Goal: Task Accomplishment & Management: Manage account settings

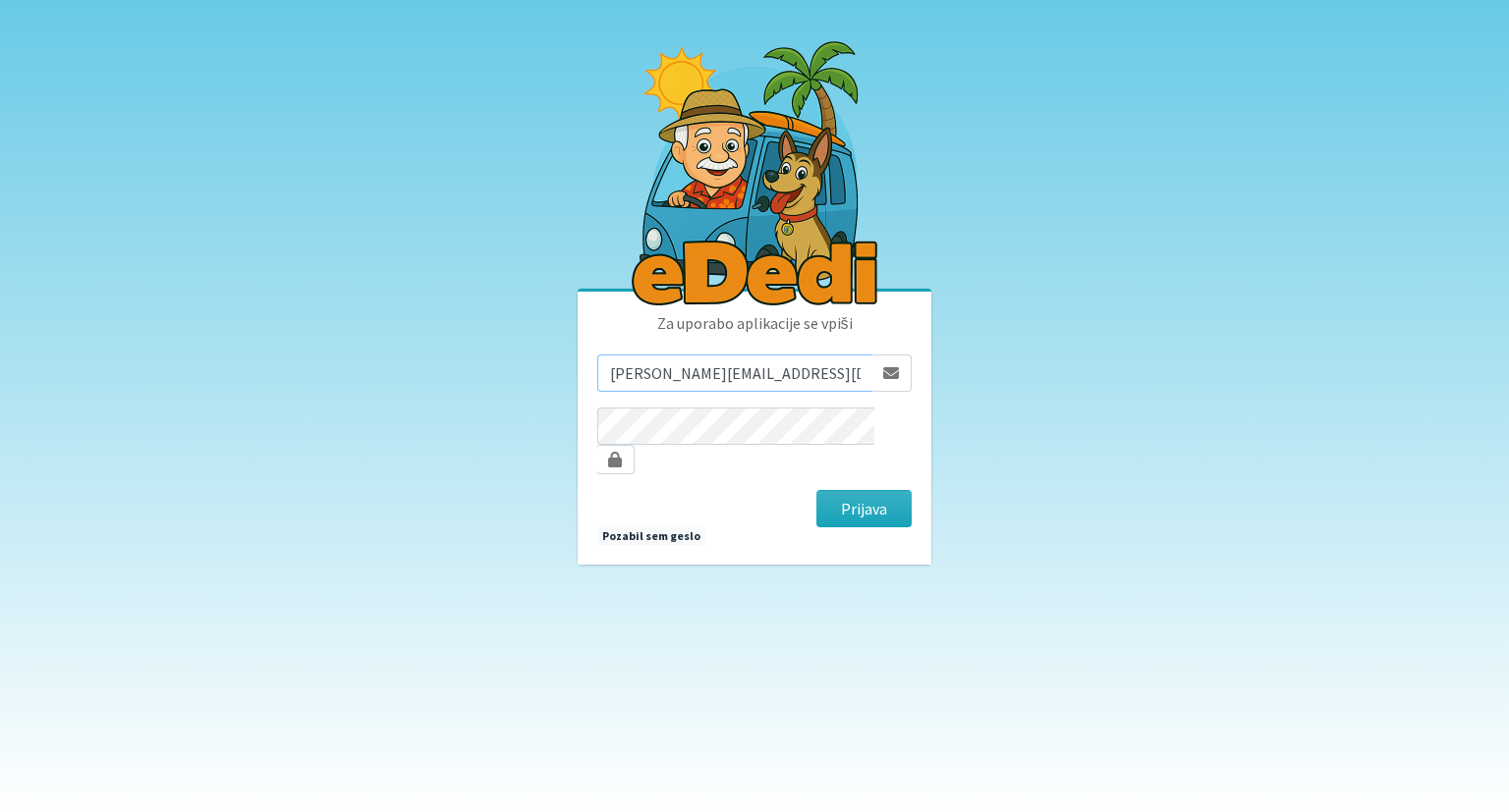
type input "monika.velikonja@erps.si"
click at [871, 502] on button "Prijava" at bounding box center [864, 509] width 96 height 38
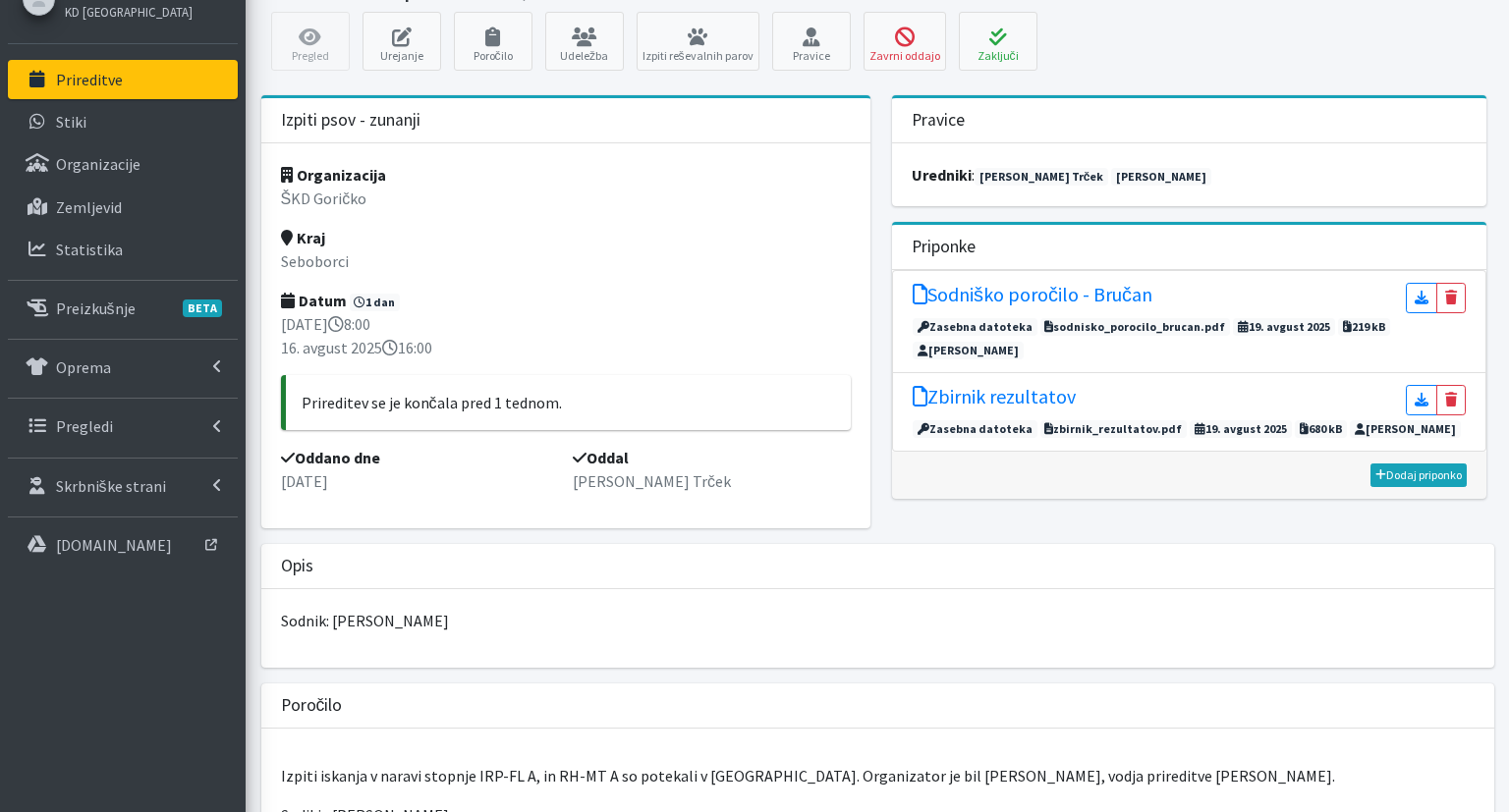
scroll to position [84, 0]
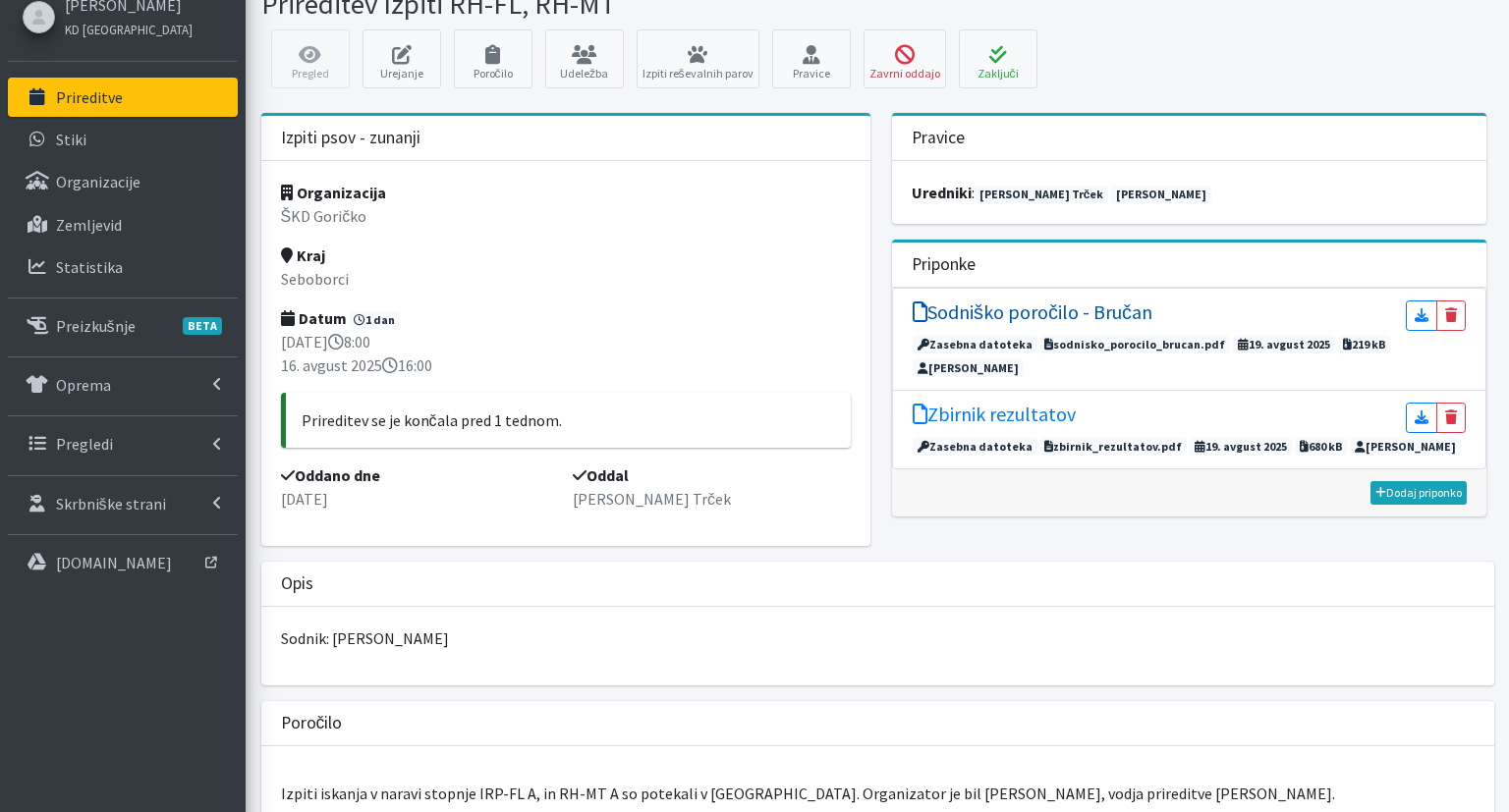
click at [1054, 316] on h5 "Sodniško poročilo - Bručan" at bounding box center [1032, 312] width 240 height 24
click at [976, 403] on h5 "Zbirnik rezultatov" at bounding box center [994, 415] width 163 height 24
click at [817, 263] on div "Organizacija ŠKD Goričko Kraj Seboborci Datum 1 dan 15. avgust 2025 8:00 16. av…" at bounding box center [566, 353] width 609 height 385
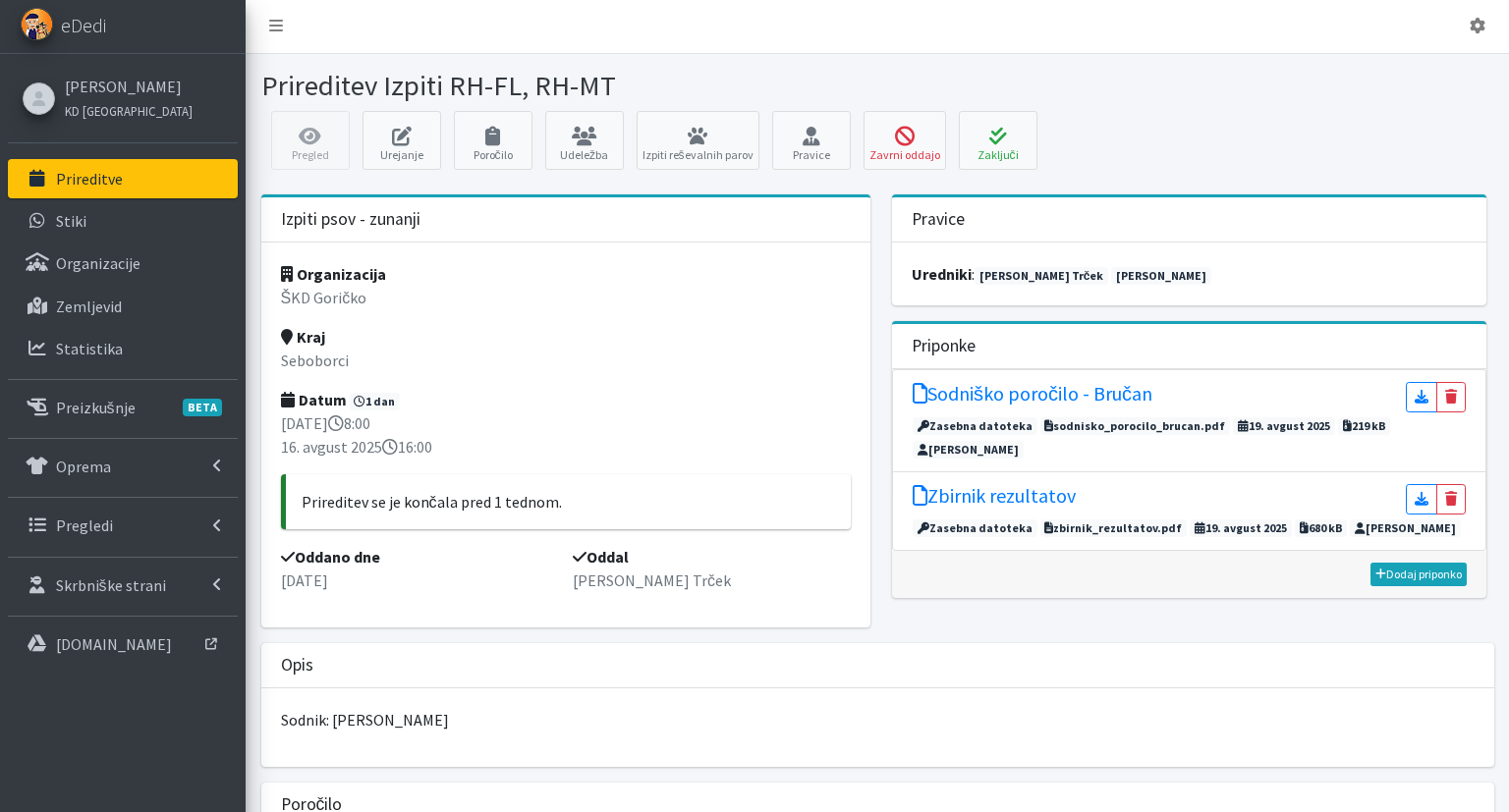
scroll to position [0, 0]
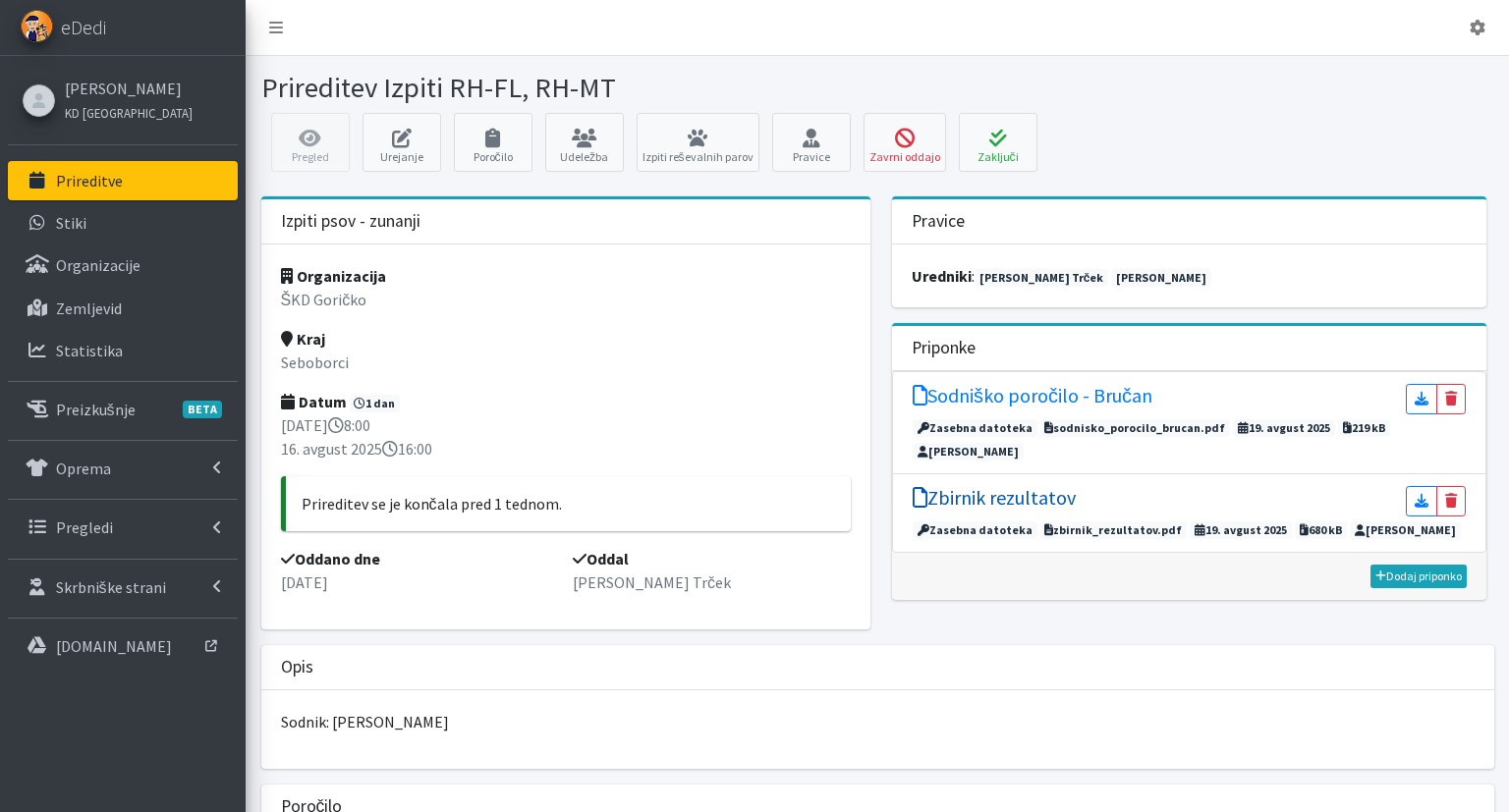
click at [977, 487] on h5 "Zbirnik rezultatov" at bounding box center [994, 499] width 163 height 24
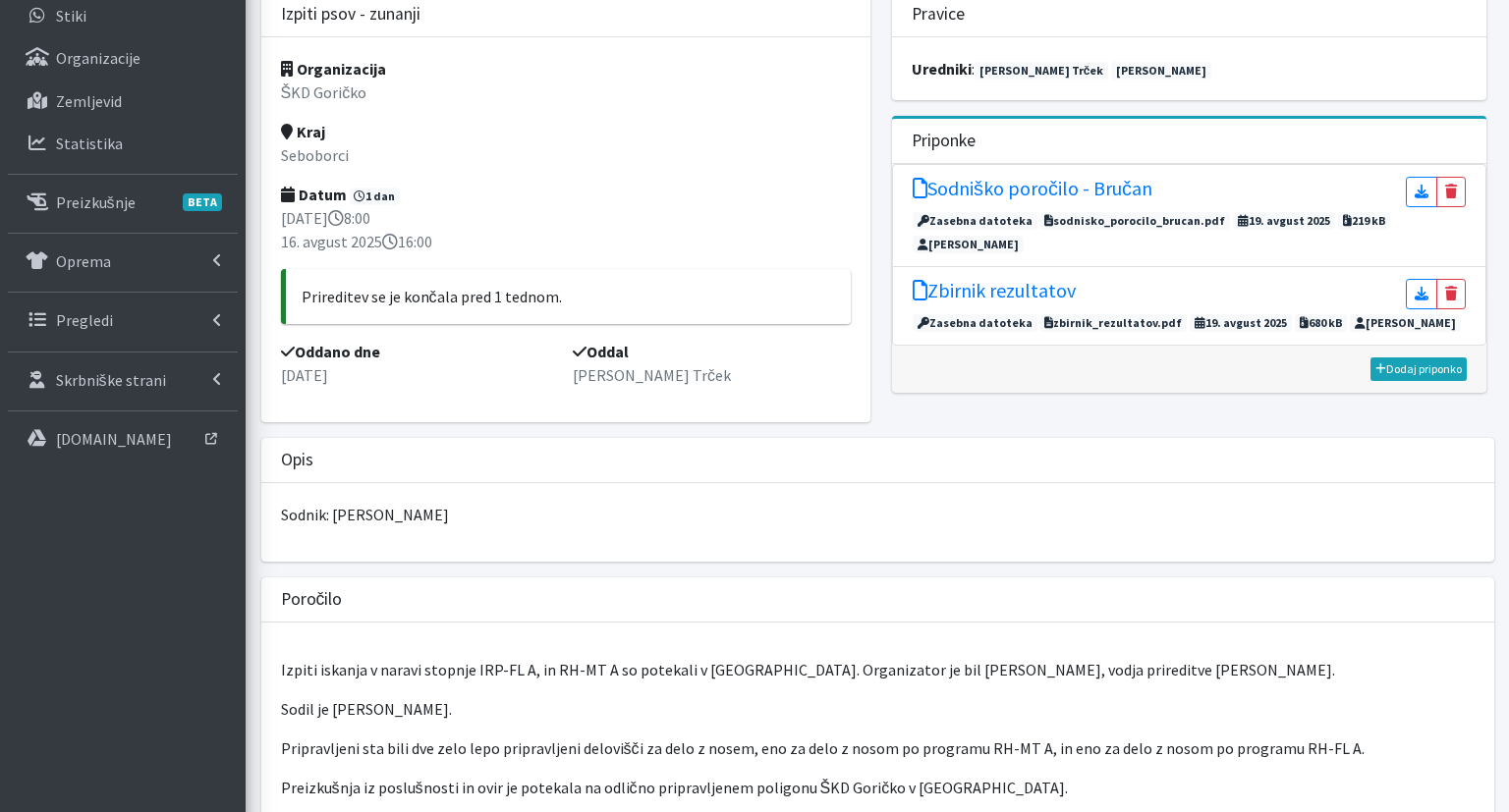
scroll to position [622, 0]
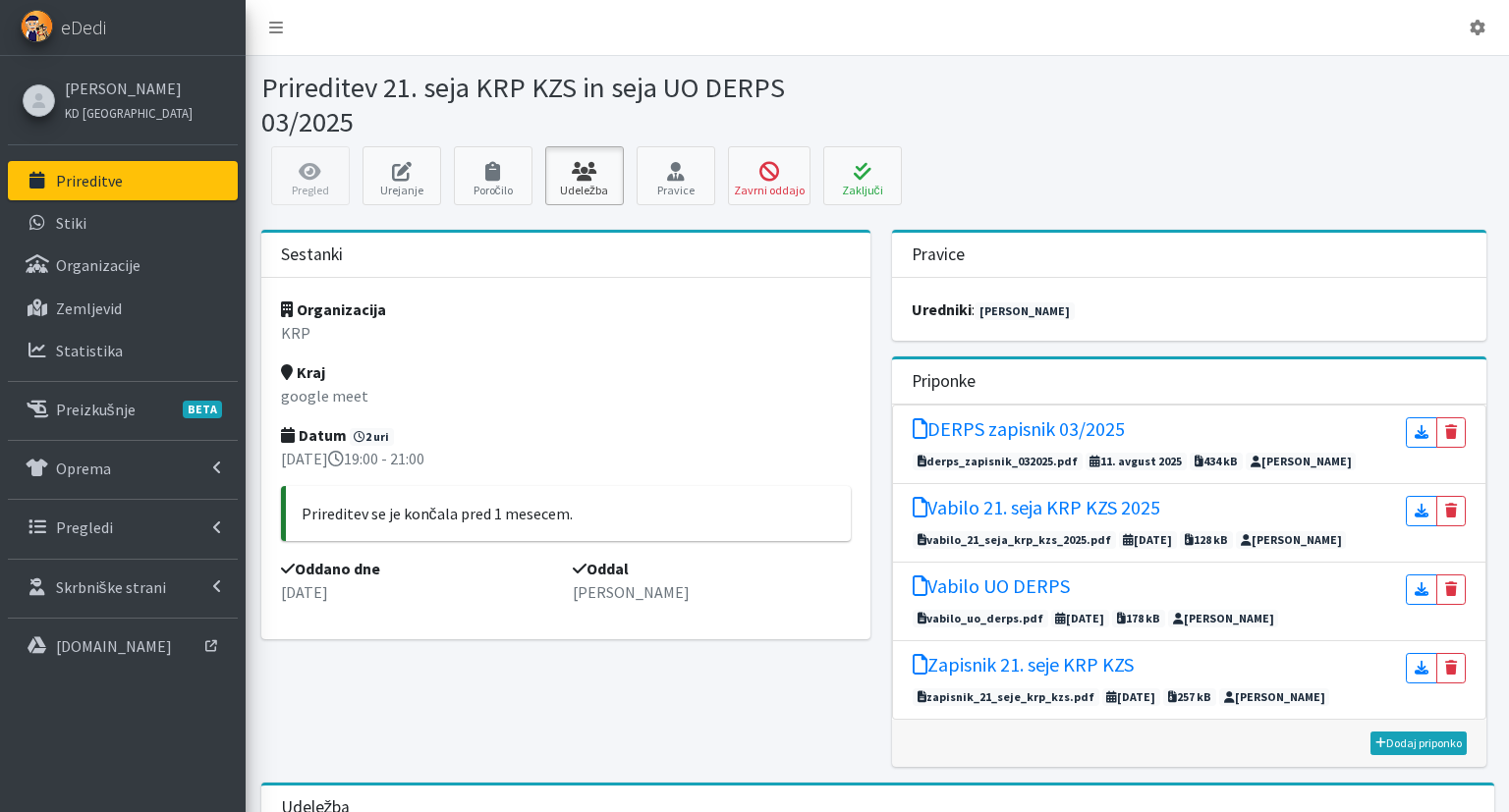
click at [579, 183] on link "Udeležba" at bounding box center [584, 175] width 79 height 59
click at [777, 189] on button "Zavrni oddajo" at bounding box center [769, 175] width 83 height 59
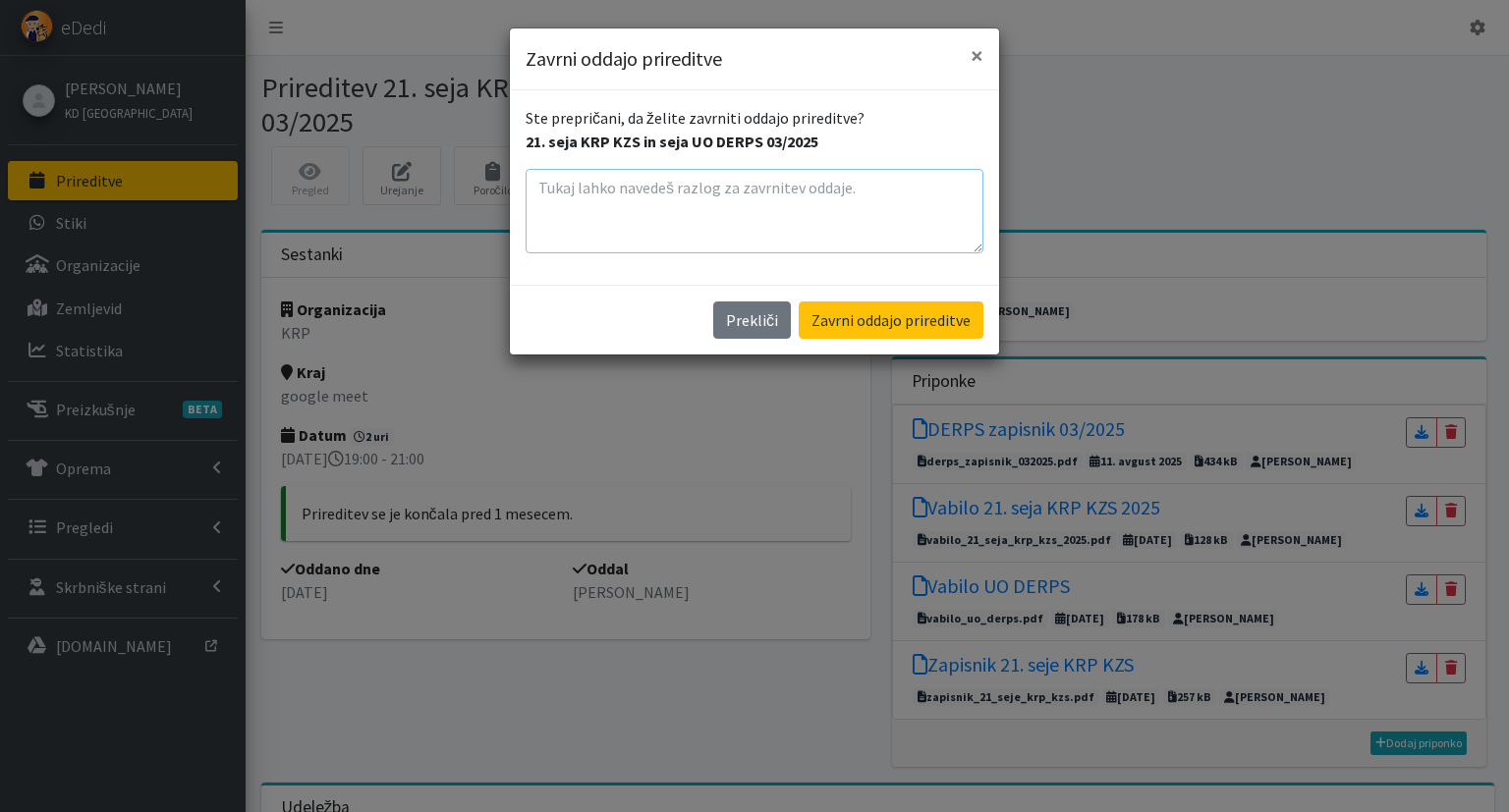
click at [621, 191] on textarea at bounding box center [754, 211] width 458 height 85
type textarea "Nisi mi dala udeležbe :("
click at [936, 335] on button "Zavrni oddajo prireditve" at bounding box center [892, 320] width 185 height 38
